Goal: Transaction & Acquisition: Purchase product/service

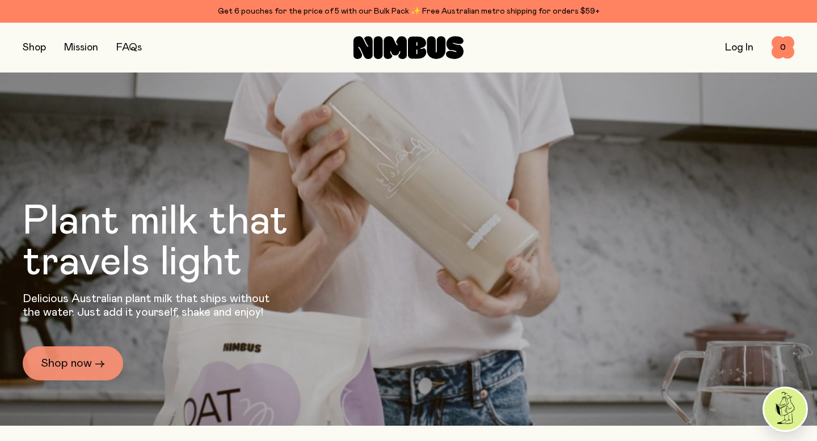
scroll to position [38, 0]
click at [76, 365] on link "Shop now →" at bounding box center [73, 364] width 100 height 34
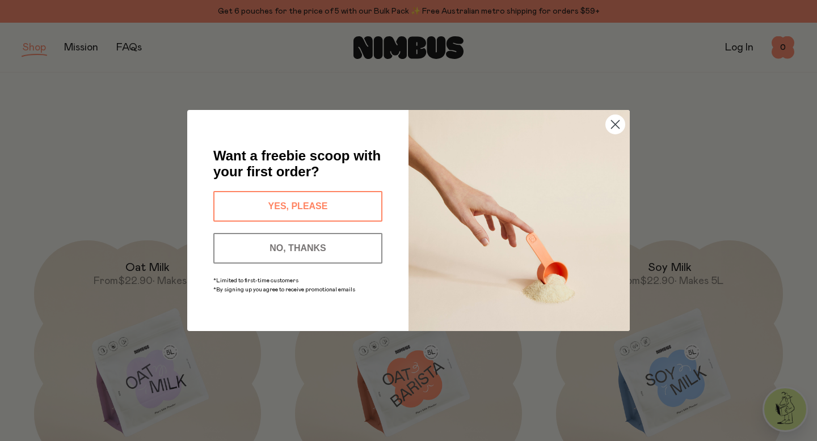
click at [617, 123] on circle "Close dialog" at bounding box center [615, 124] width 19 height 19
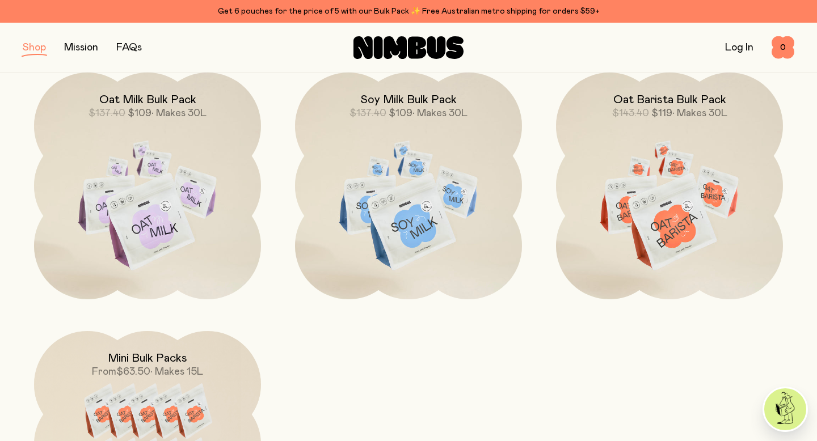
scroll to position [1069, 0]
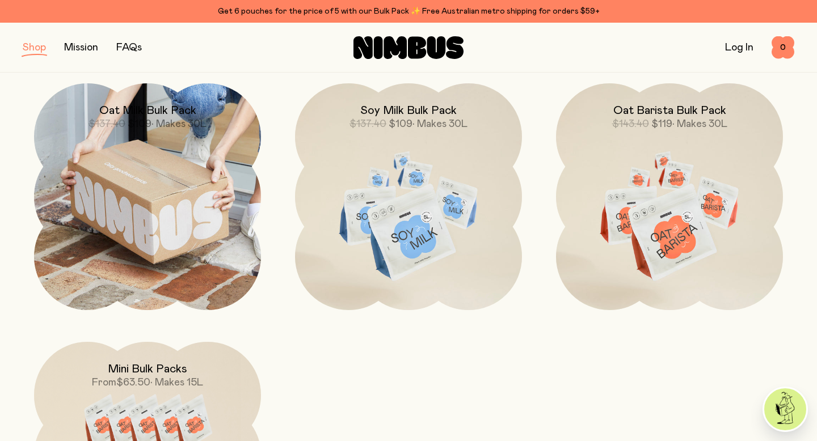
click at [149, 143] on img at bounding box center [147, 196] width 227 height 227
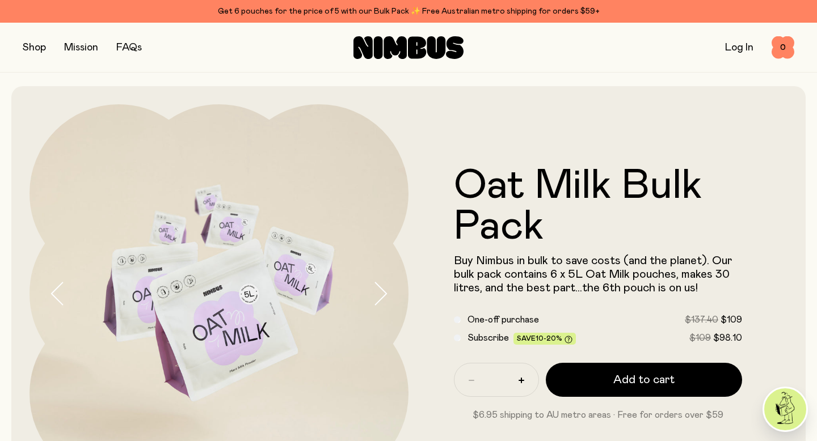
click at [37, 52] on button "button" at bounding box center [34, 48] width 23 height 16
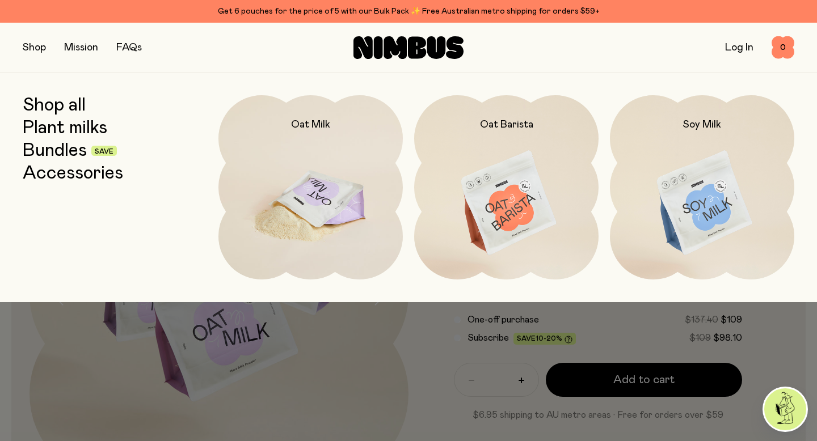
click at [349, 159] on img at bounding box center [310, 203] width 184 height 217
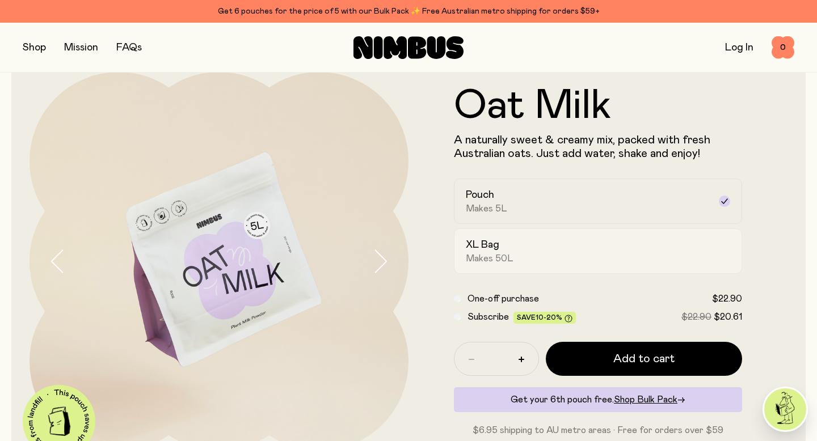
scroll to position [40, 0]
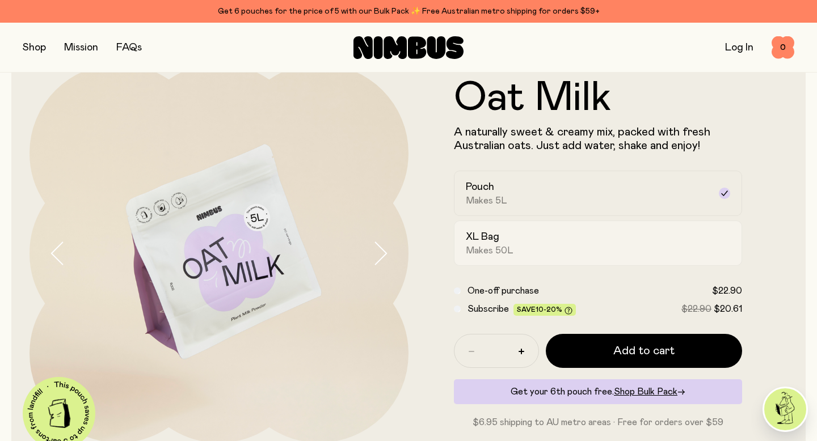
click at [567, 248] on div "XL Bag Makes 50L" at bounding box center [588, 243] width 244 height 26
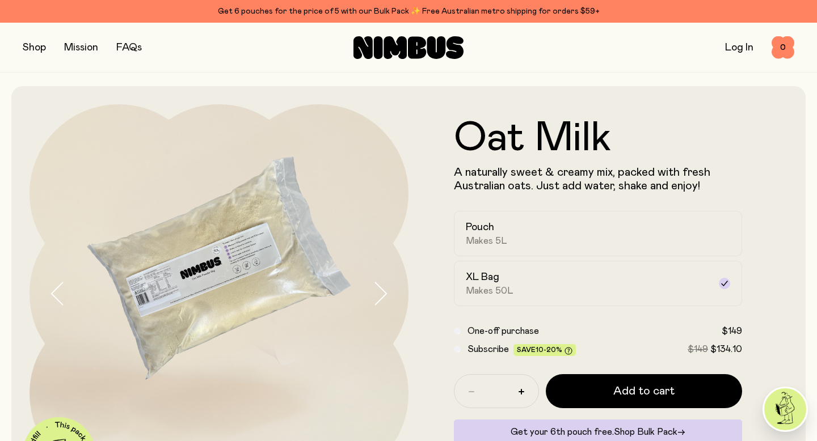
scroll to position [0, 0]
click at [41, 47] on button "button" at bounding box center [34, 48] width 23 height 16
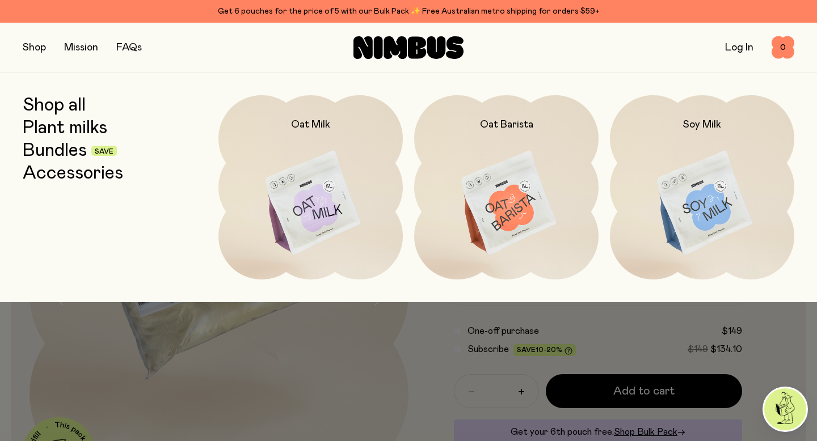
click at [66, 171] on link "Accessories" at bounding box center [73, 173] width 100 height 20
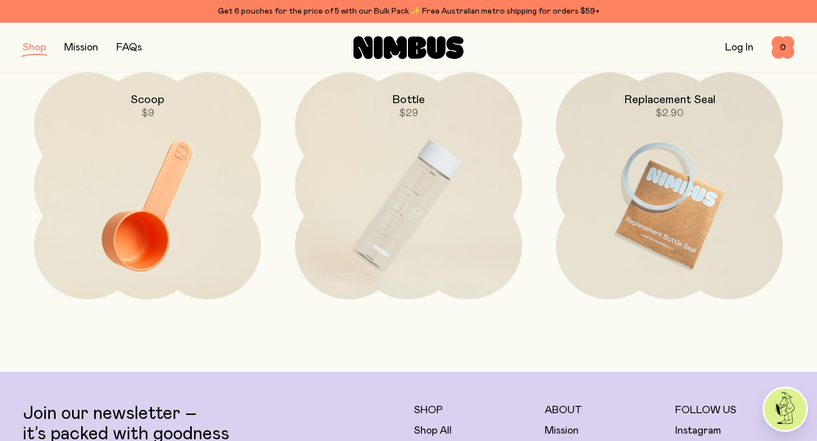
scroll to position [153, 0]
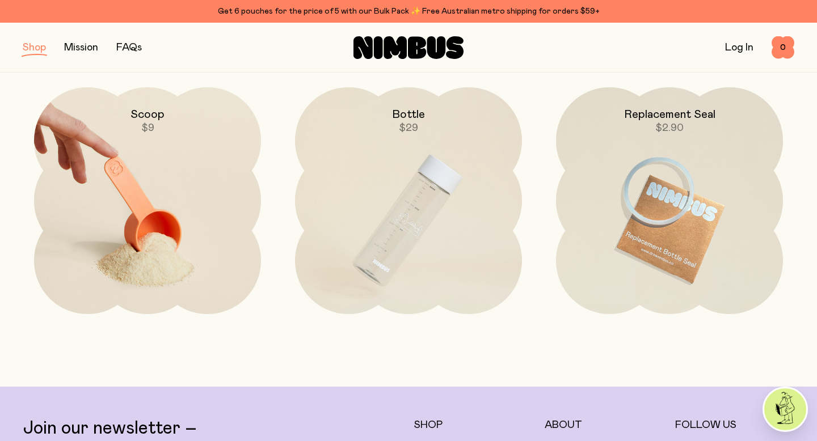
click at [177, 182] on img at bounding box center [147, 220] width 227 height 267
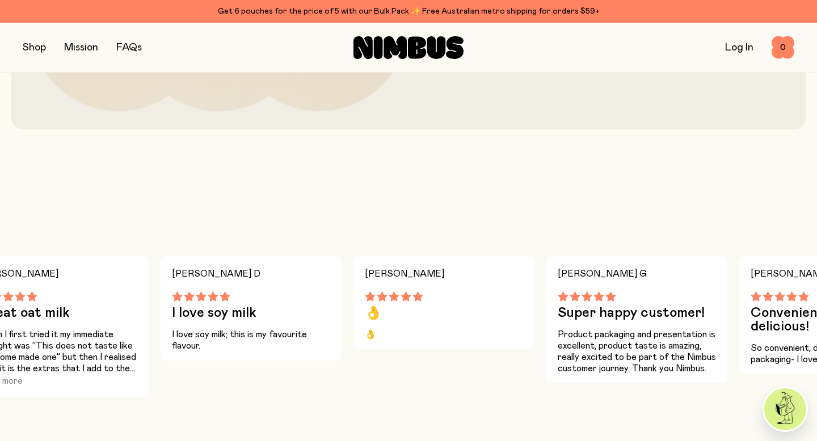
scroll to position [374, 0]
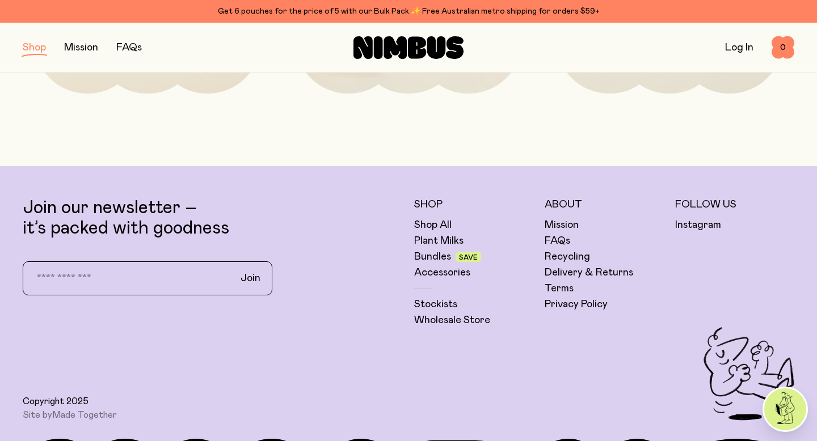
scroll to position [153, 0]
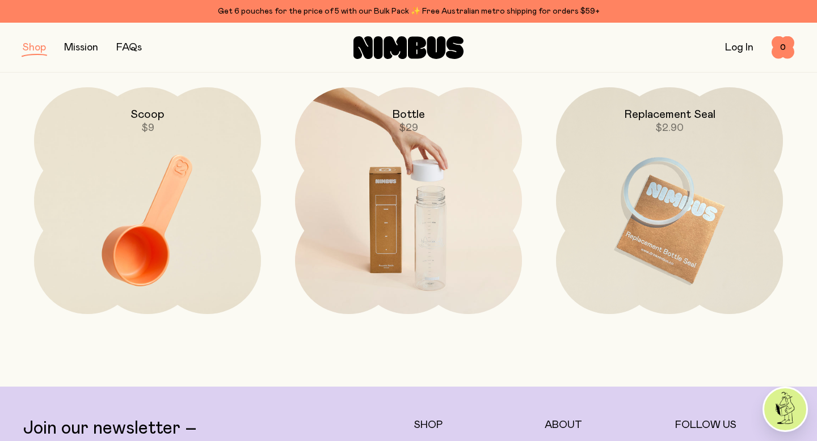
click at [409, 167] on img at bounding box center [408, 220] width 227 height 267
